Goal: Navigation & Orientation: Find specific page/section

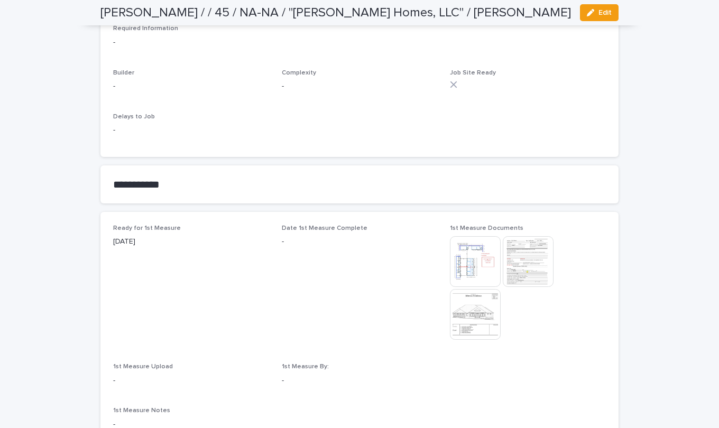
scroll to position [476, 0]
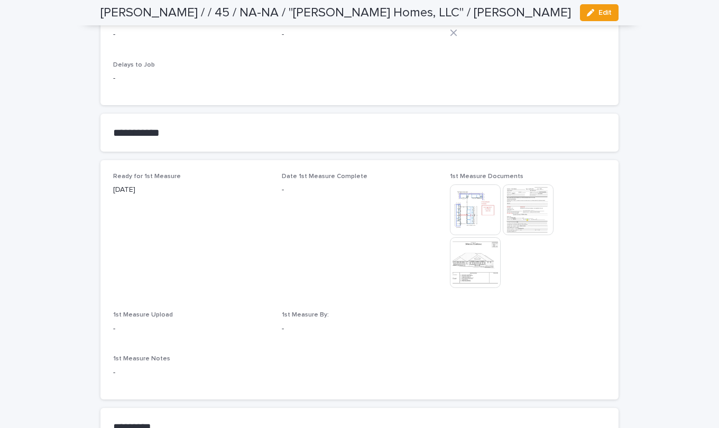
click at [514, 202] on img at bounding box center [528, 209] width 51 height 51
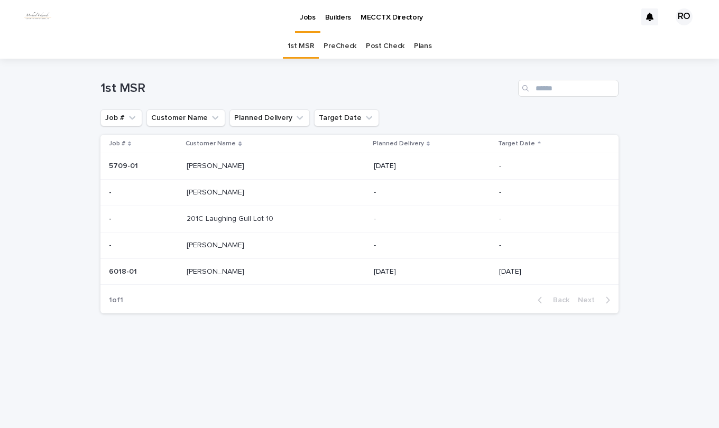
click at [230, 250] on p at bounding box center [253, 245] width 132 height 9
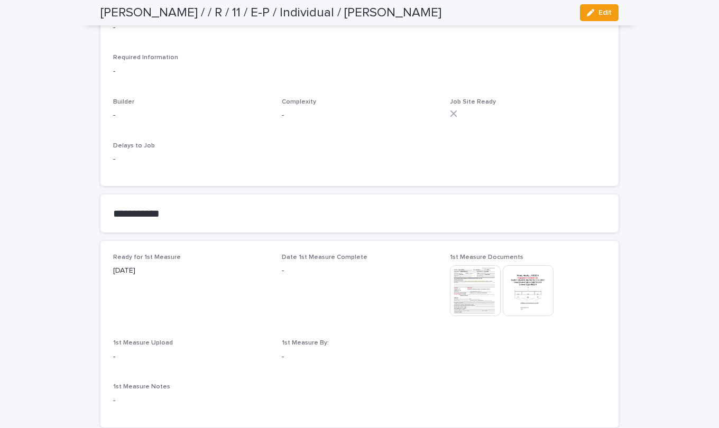
scroll to position [423, 0]
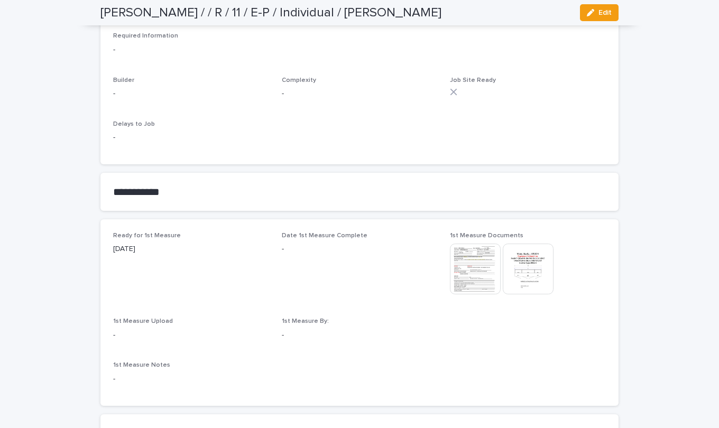
click at [476, 261] on img at bounding box center [475, 269] width 51 height 51
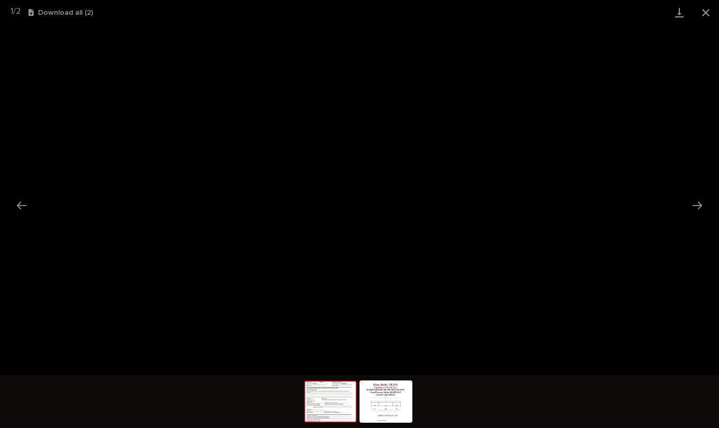
click at [698, 200] on button "Next slide" at bounding box center [697, 205] width 22 height 21
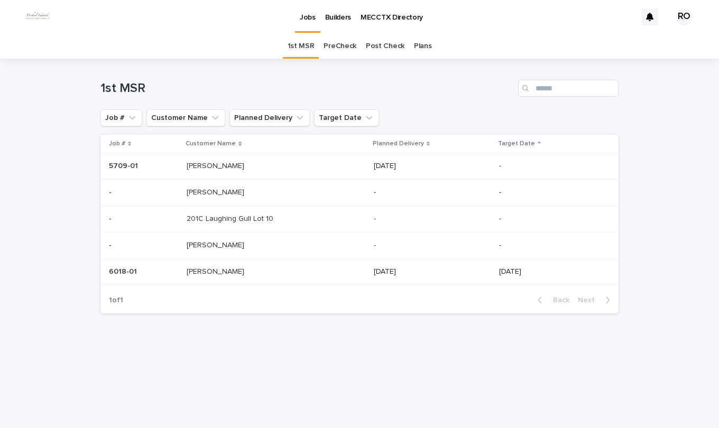
click at [263, 253] on div "[PERSON_NAME] [PERSON_NAME]" at bounding box center [276, 245] width 179 height 17
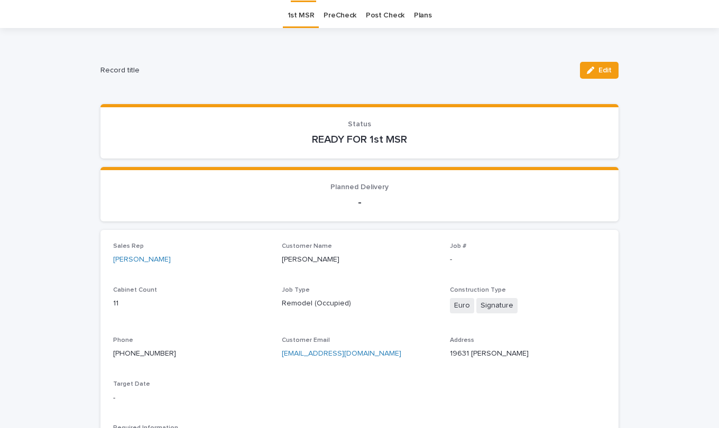
scroll to position [34, 0]
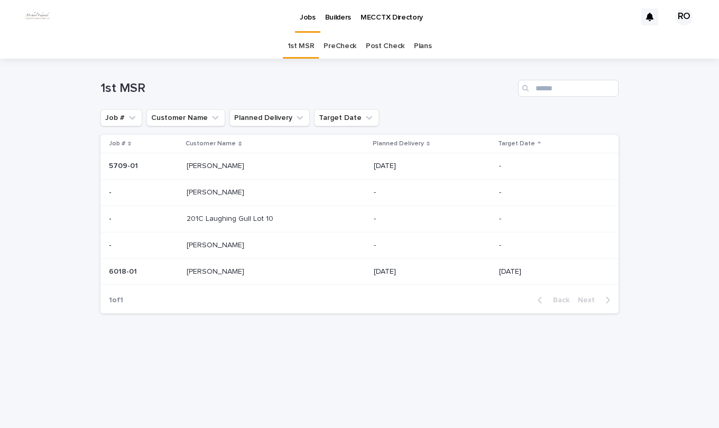
click at [244, 272] on p at bounding box center [253, 271] width 132 height 9
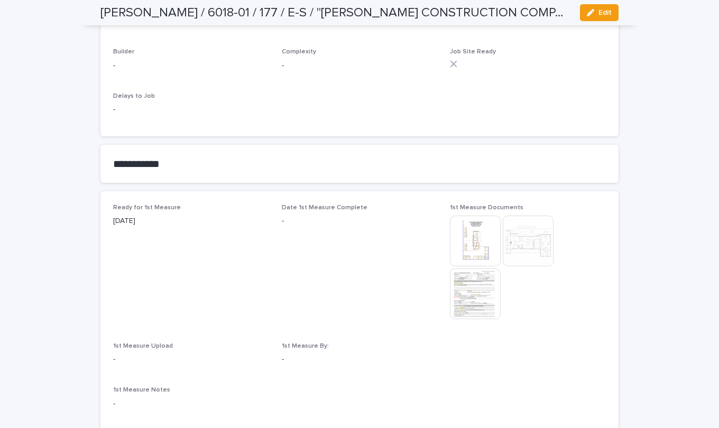
scroll to position [476, 0]
click at [459, 291] on img at bounding box center [475, 292] width 51 height 51
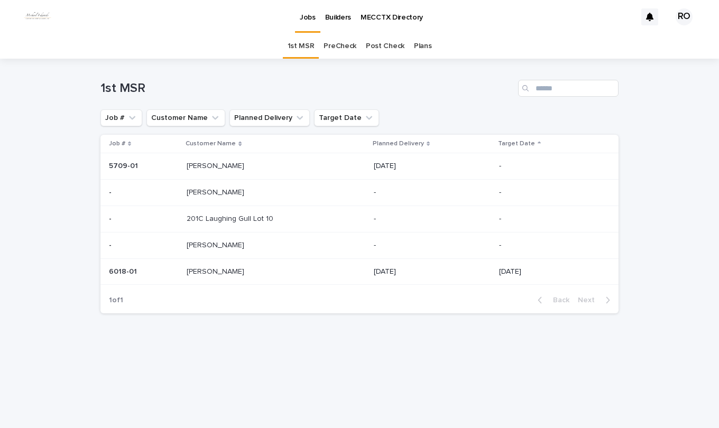
click at [345, 46] on link "PreCheck" at bounding box center [339, 46] width 33 height 25
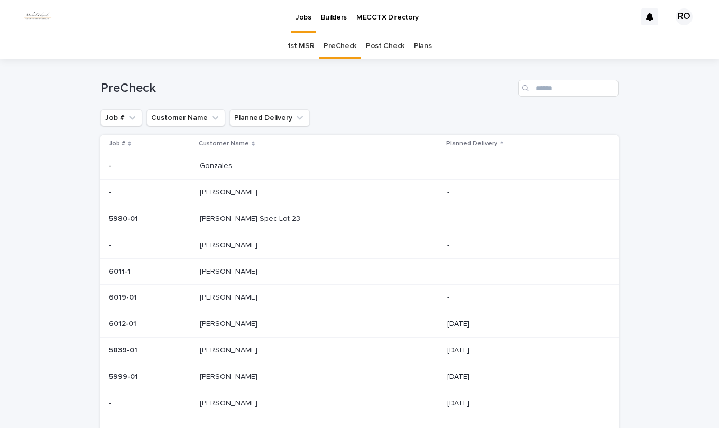
scroll to position [53, 0]
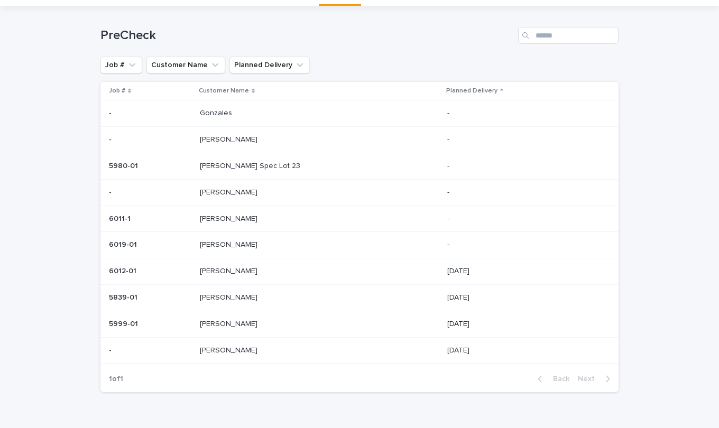
click at [258, 110] on p at bounding box center [288, 113] width 176 height 9
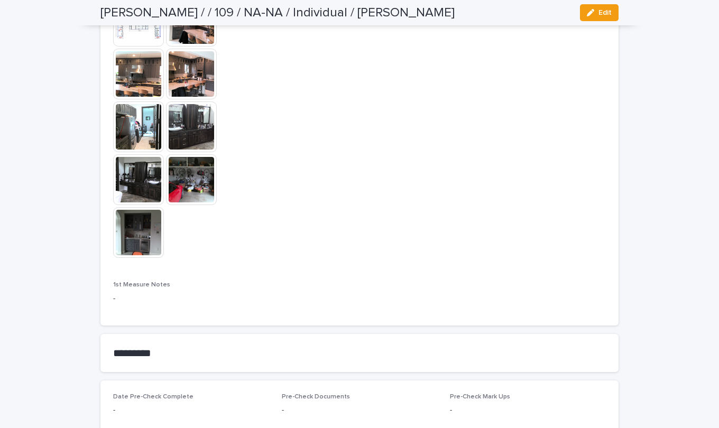
scroll to position [898, 0]
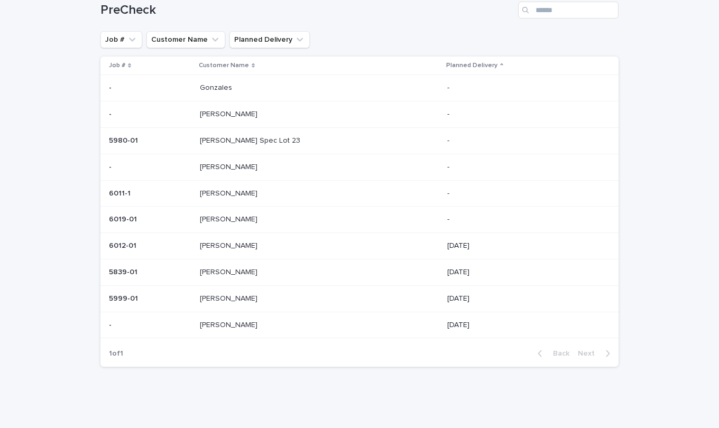
scroll to position [34, 0]
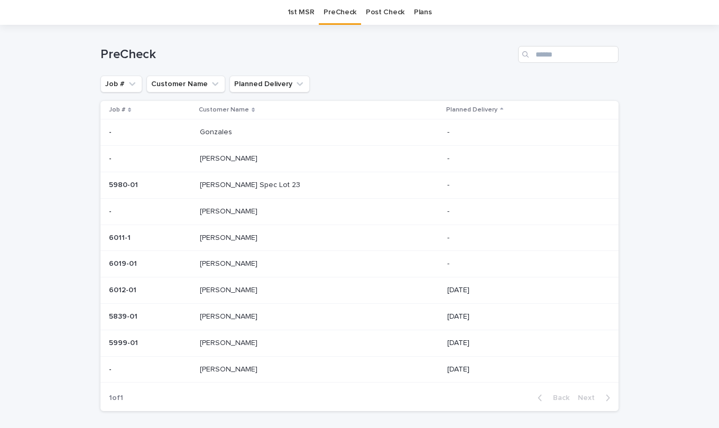
click at [253, 156] on div "[PERSON_NAME]" at bounding box center [319, 158] width 239 height 17
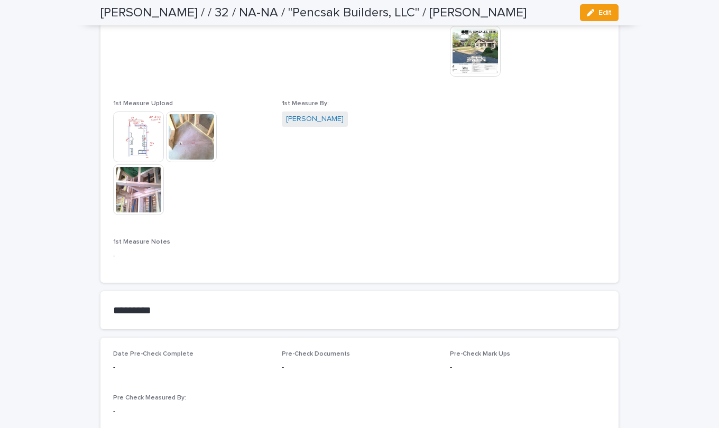
scroll to position [793, 0]
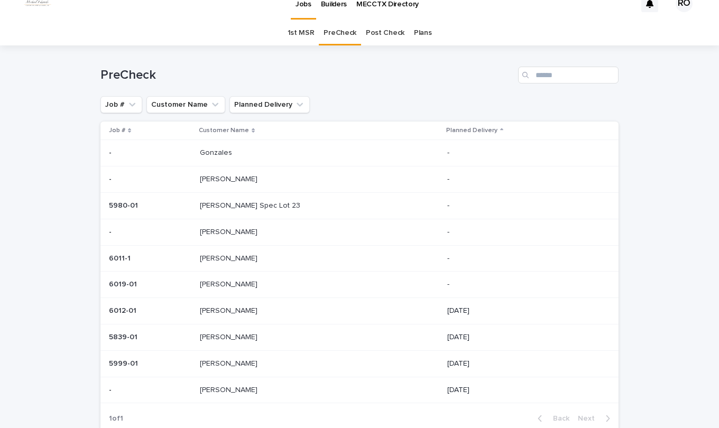
scroll to position [34, 0]
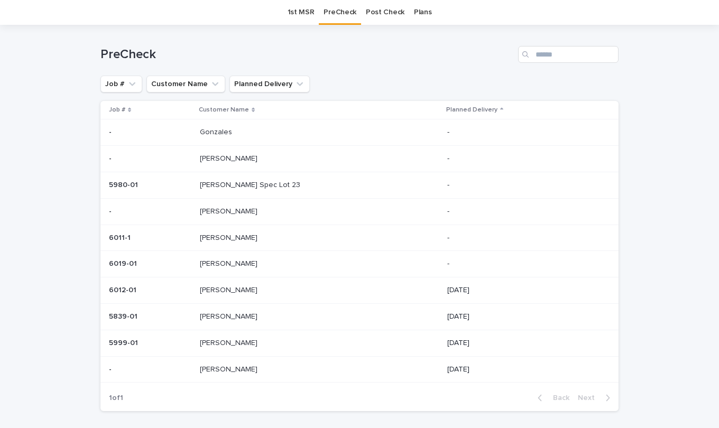
click at [243, 181] on p "[PERSON_NAME] Spec Lot 23" at bounding box center [251, 184] width 103 height 11
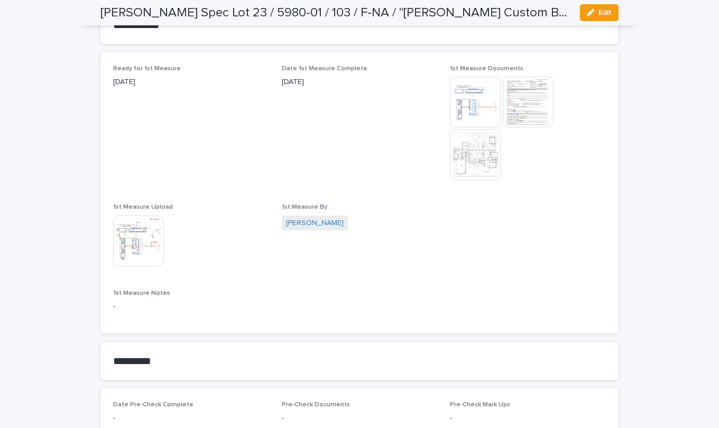
scroll to position [793, 0]
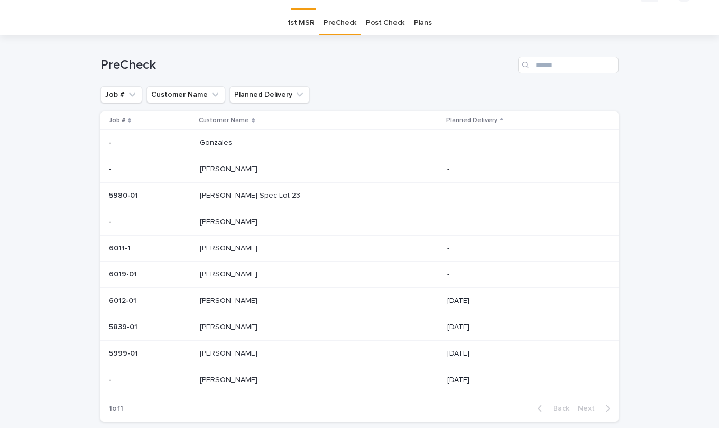
scroll to position [34, 0]
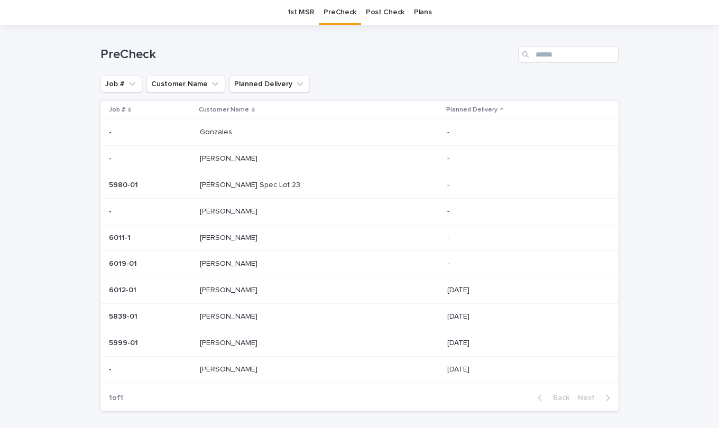
click at [255, 218] on div "[PERSON_NAME]" at bounding box center [319, 211] width 239 height 17
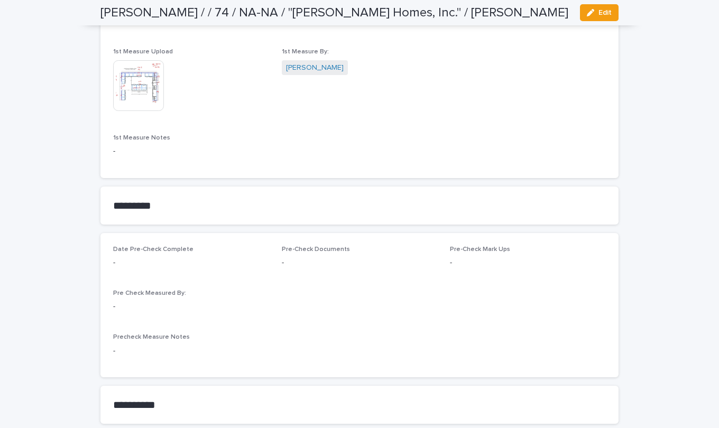
scroll to position [687, 0]
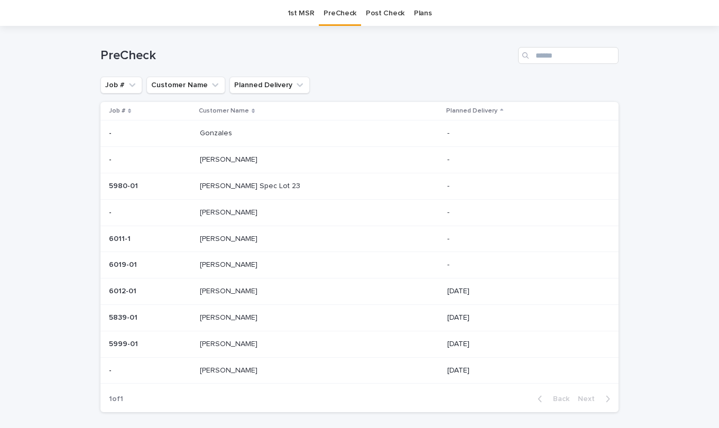
scroll to position [34, 0]
click at [226, 238] on p "[PERSON_NAME]" at bounding box center [230, 236] width 60 height 11
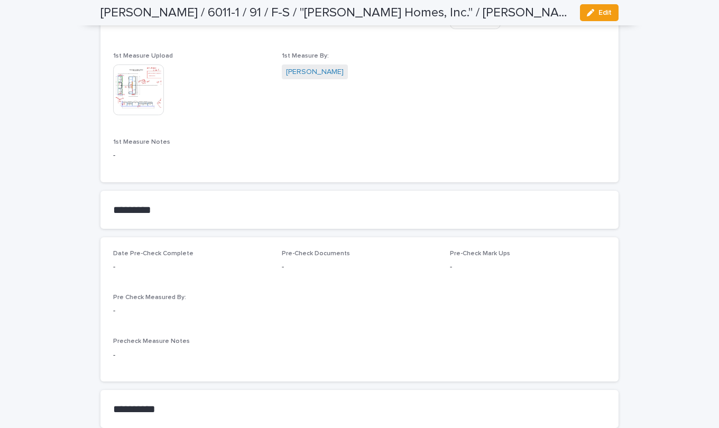
scroll to position [740, 0]
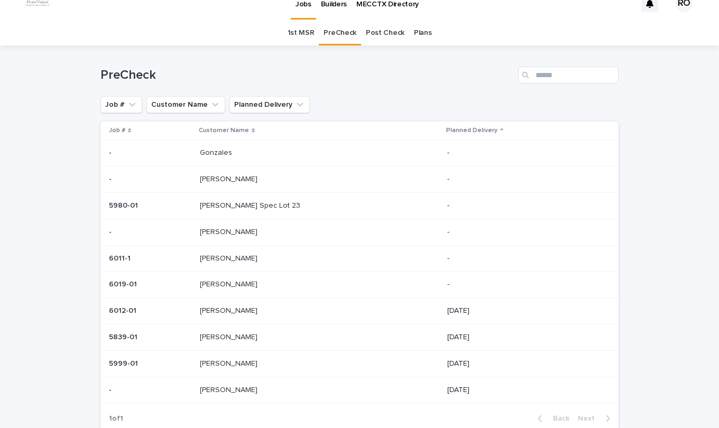
scroll to position [34, 0]
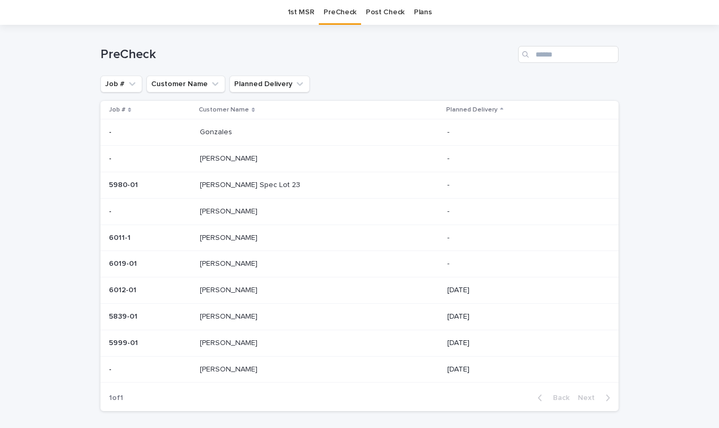
click at [271, 288] on p at bounding box center [288, 290] width 176 height 9
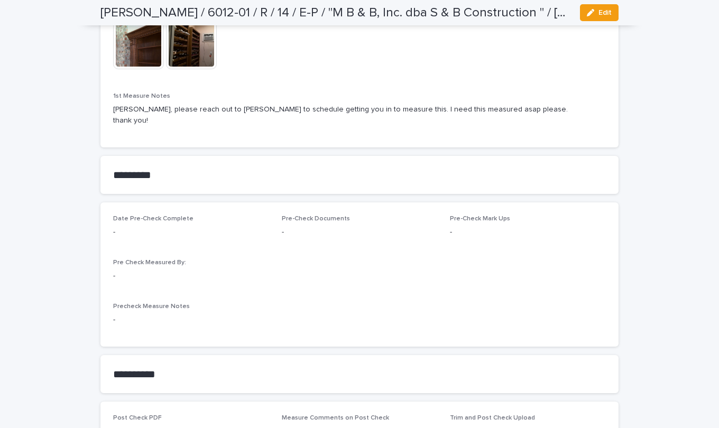
scroll to position [846, 0]
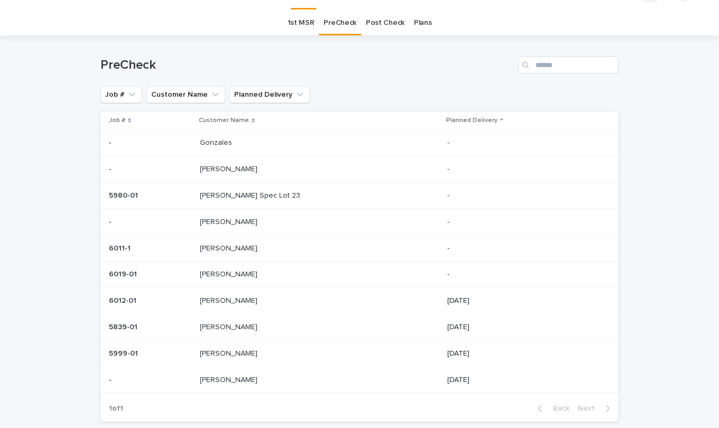
scroll to position [34, 0]
